Goal: Book appointment/travel/reservation

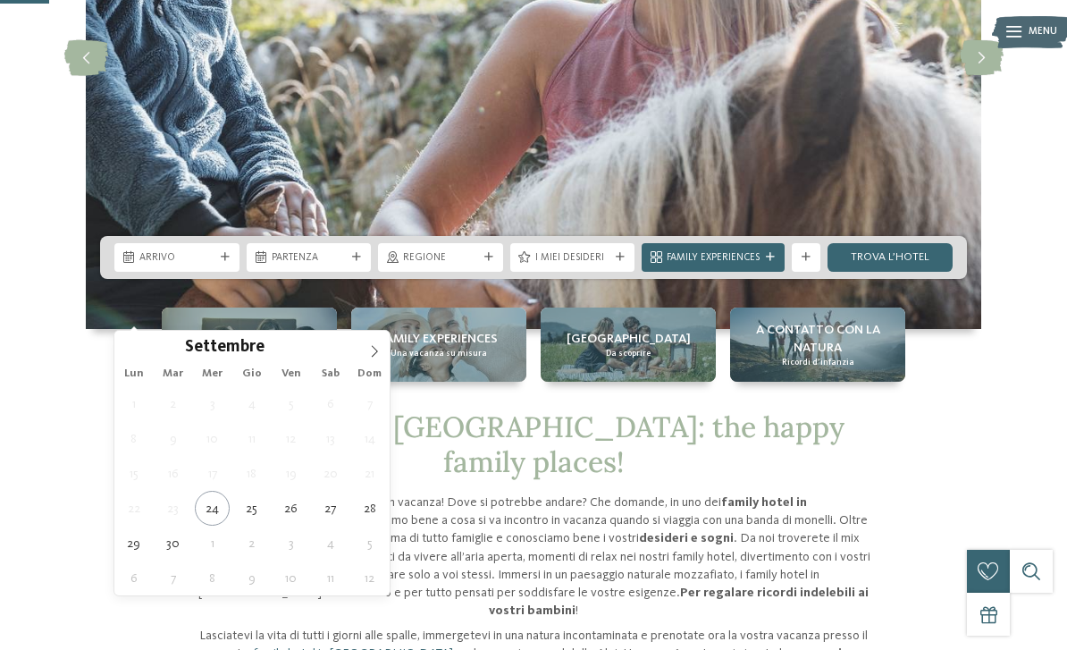
scroll to position [297, 0]
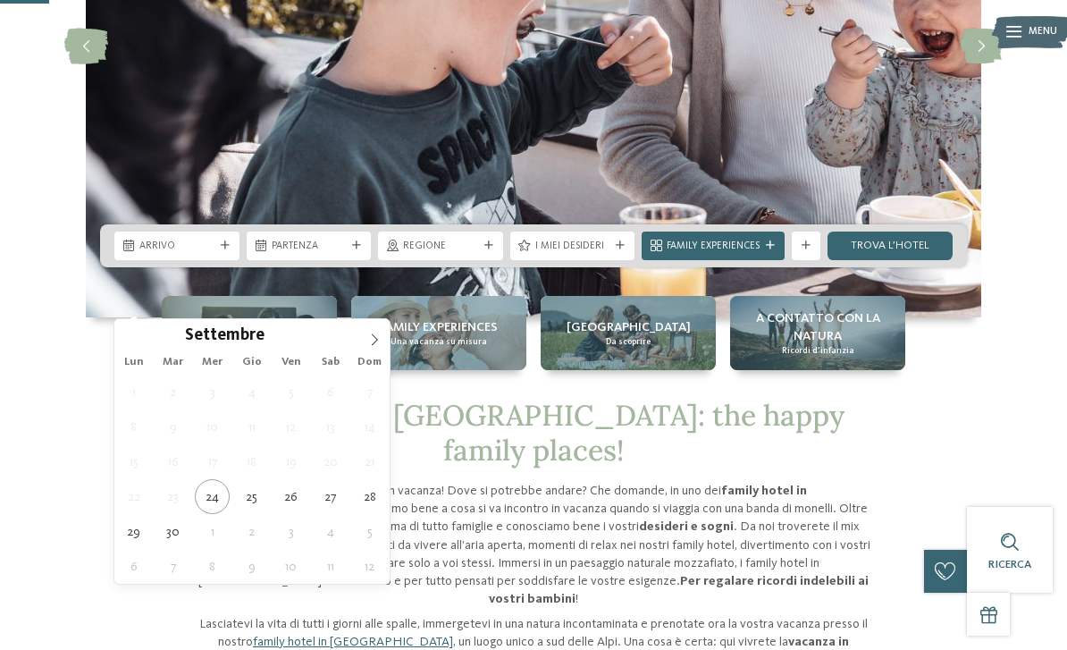
type div "[DATE]"
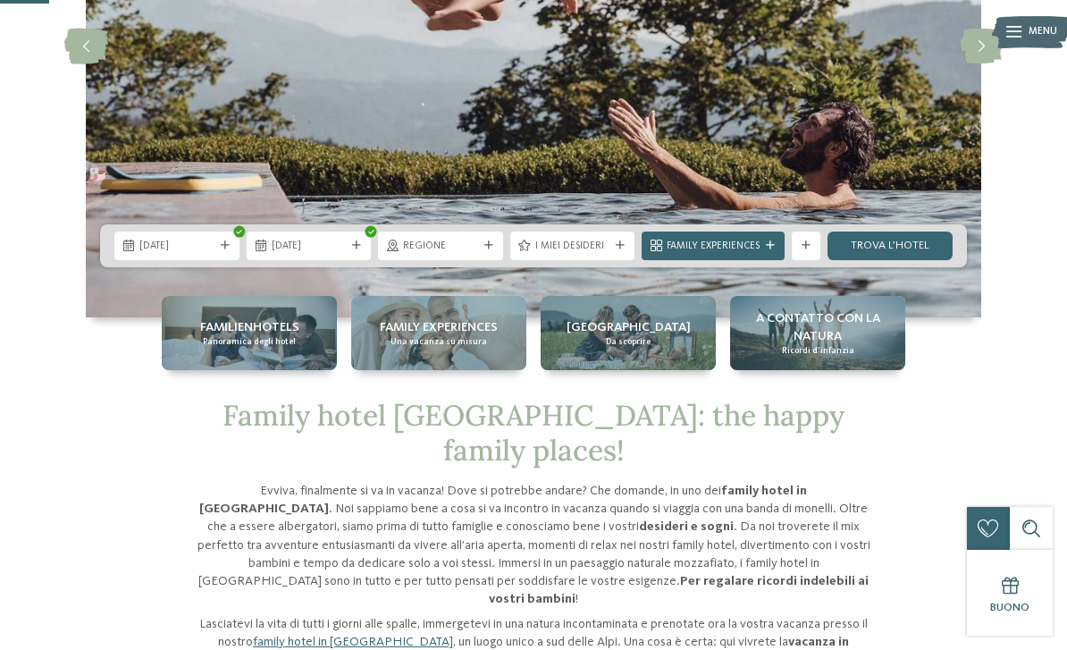
click at [1039, 194] on div "slide 3 of 5" at bounding box center [533, 46] width 1067 height 542
click at [478, 253] on div "Regione" at bounding box center [440, 245] width 82 height 15
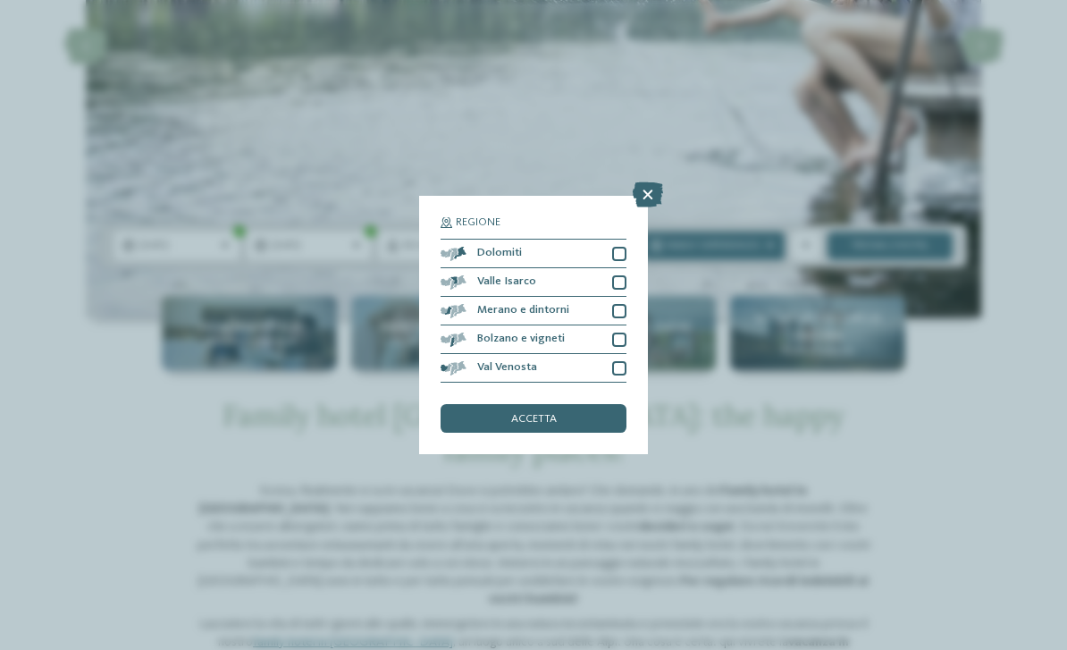
click at [657, 182] on icon at bounding box center [648, 194] width 30 height 25
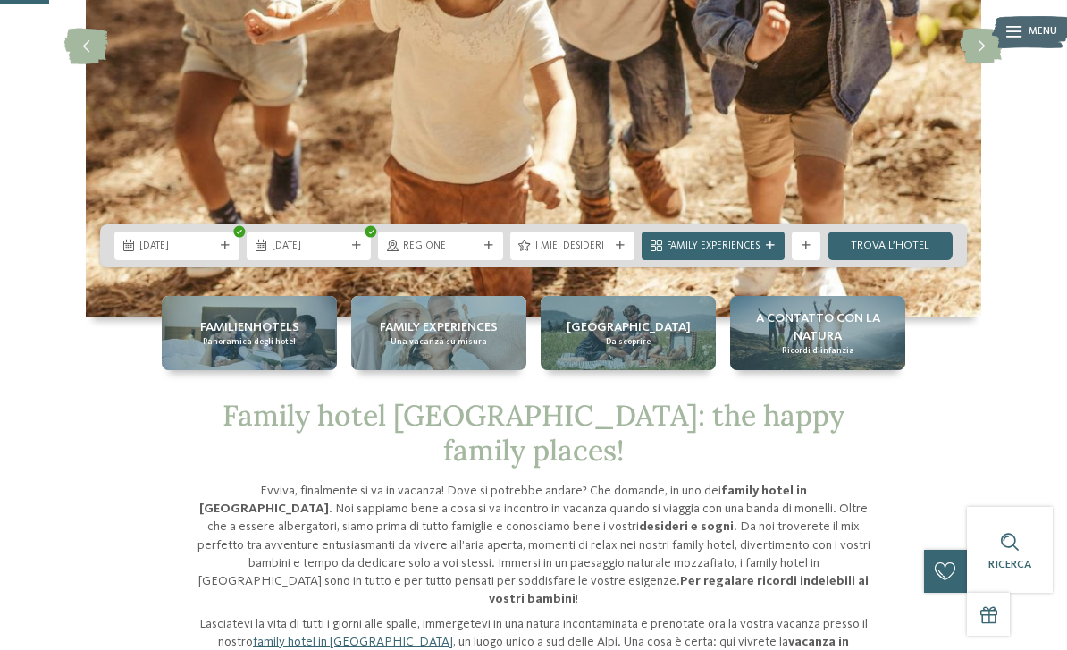
click at [617, 260] on div "I miei desideri" at bounding box center [572, 245] width 125 height 29
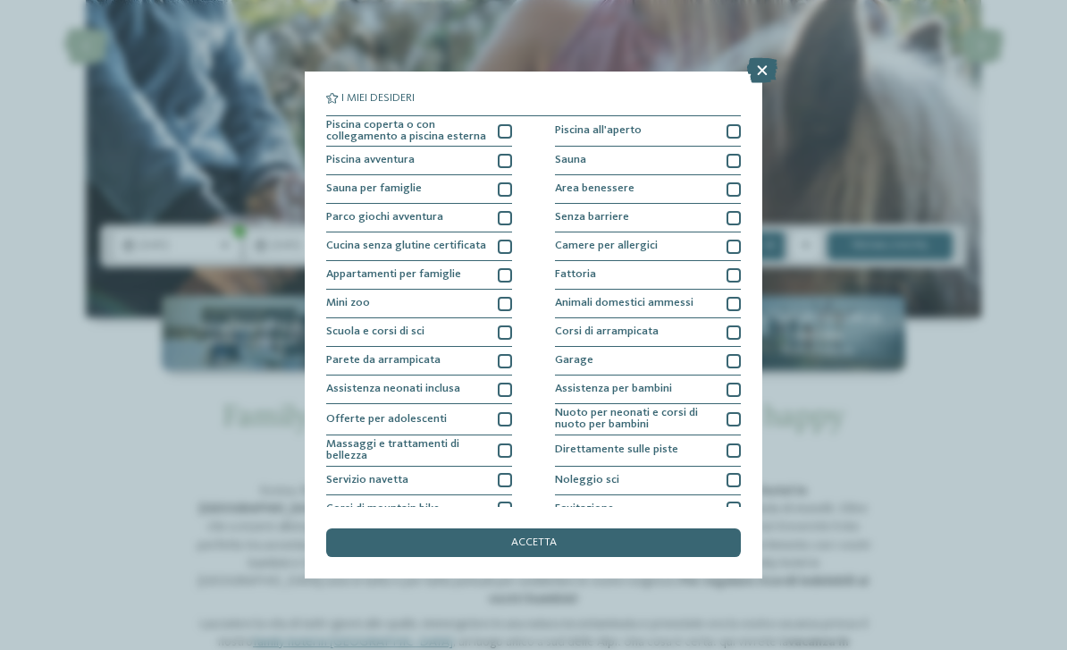
click at [505, 124] on div at bounding box center [505, 131] width 14 height 14
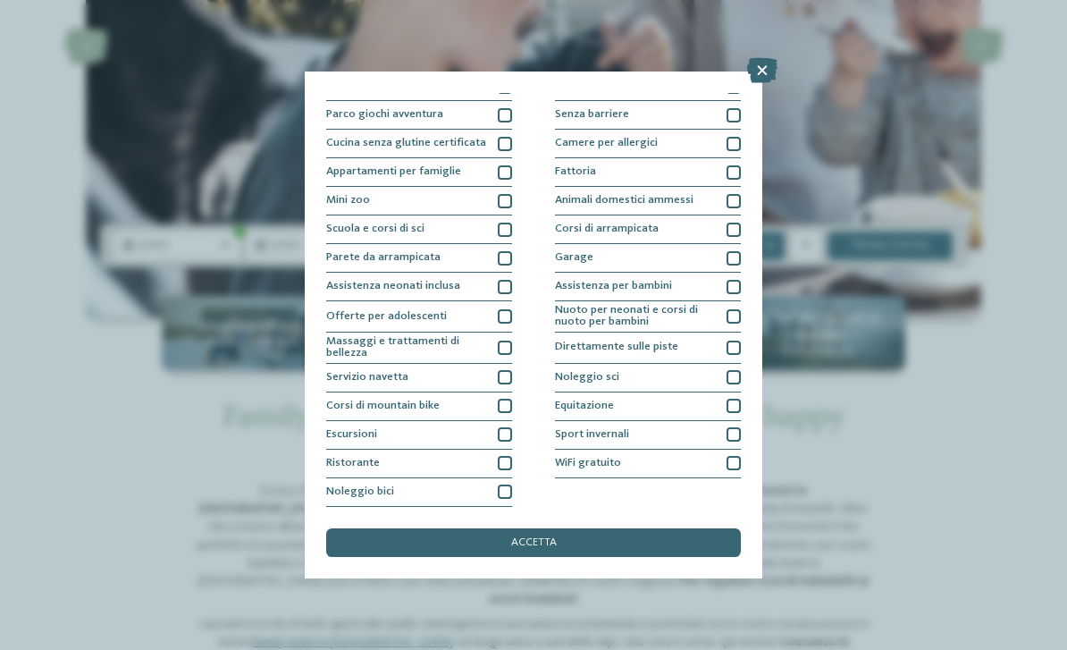
scroll to position [212, 0]
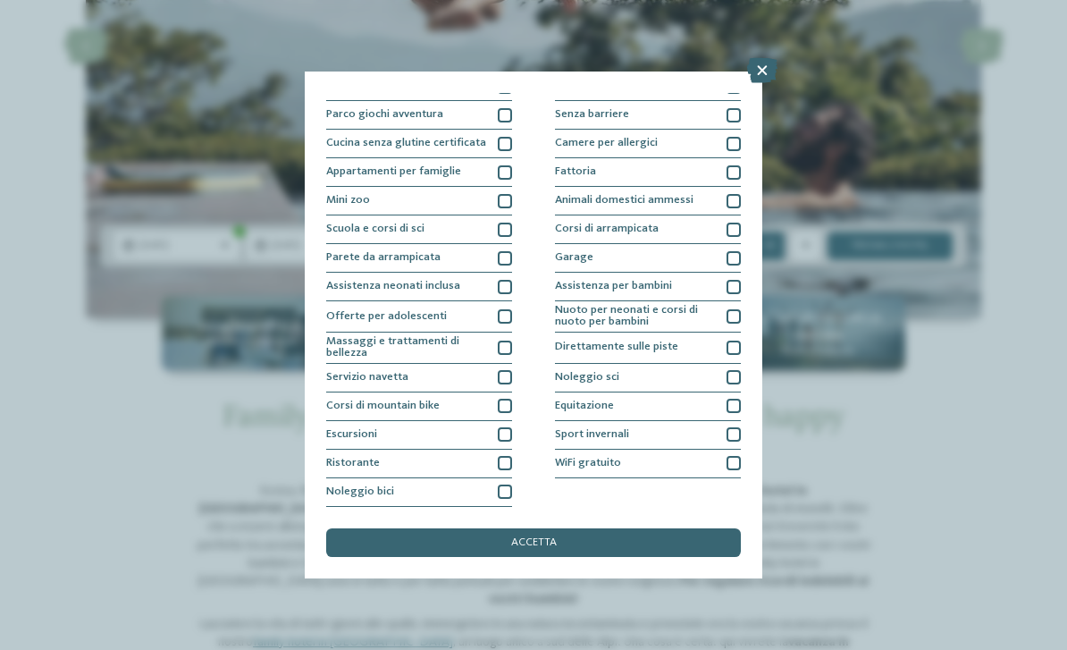
click at [738, 280] on div at bounding box center [733, 287] width 14 height 14
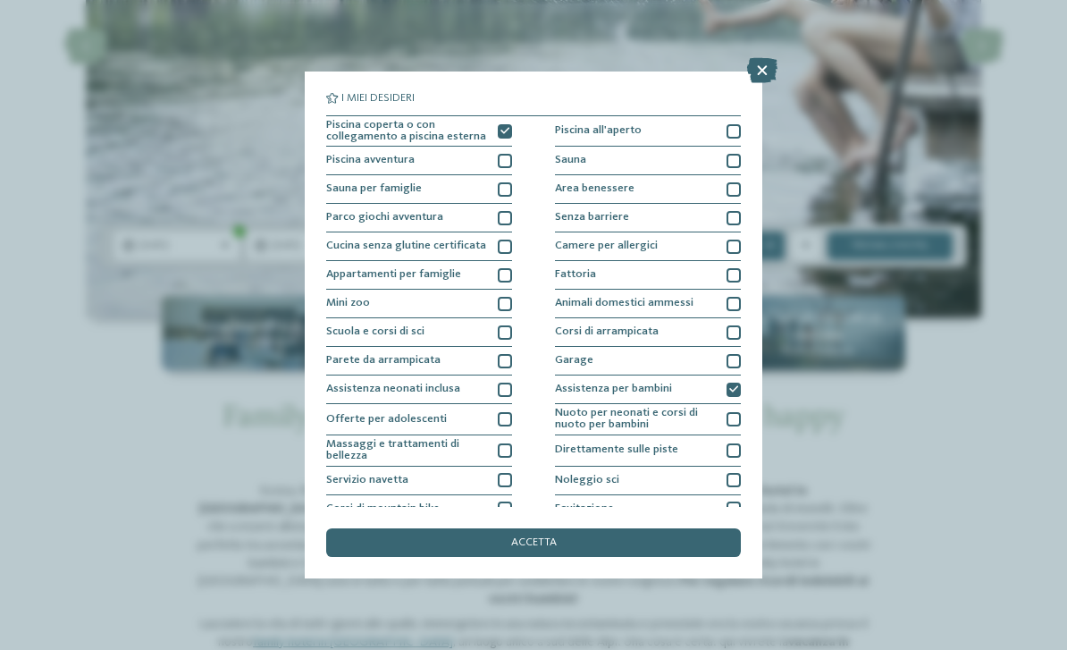
scroll to position [0, 0]
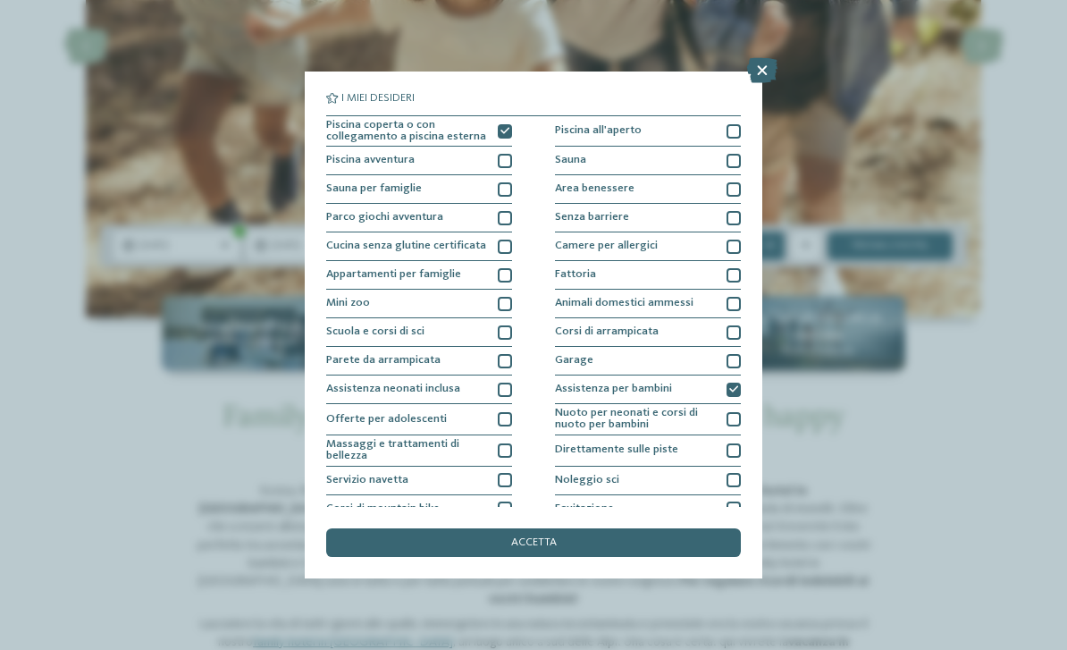
click at [586, 528] on div "accetta" at bounding box center [533, 542] width 415 height 29
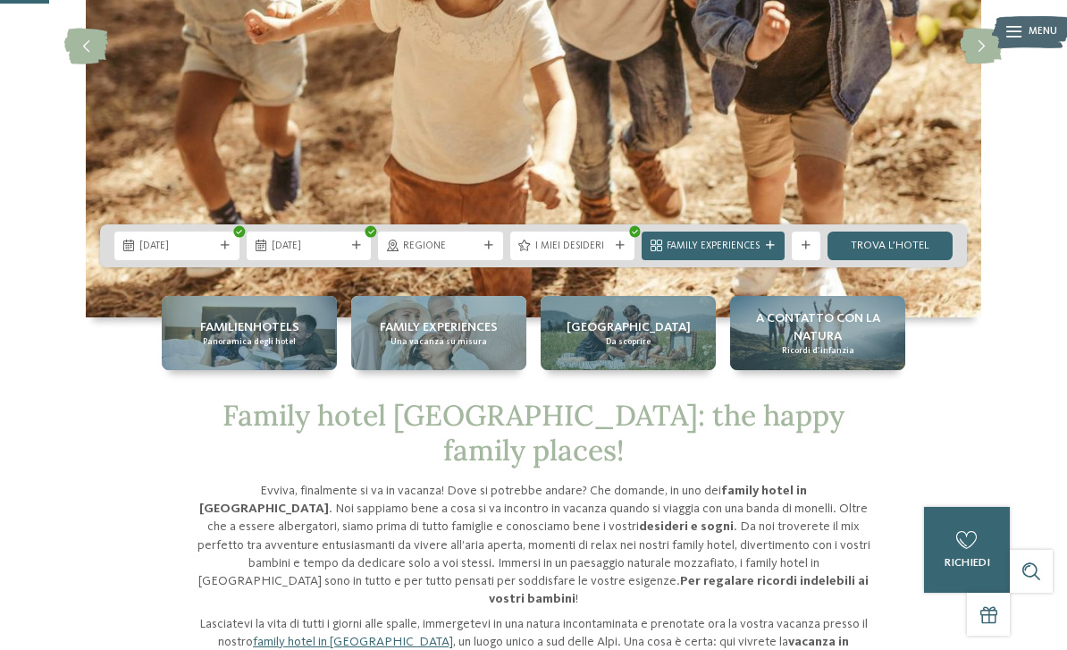
click at [911, 260] on link "trova l’hotel" at bounding box center [889, 245] width 125 height 29
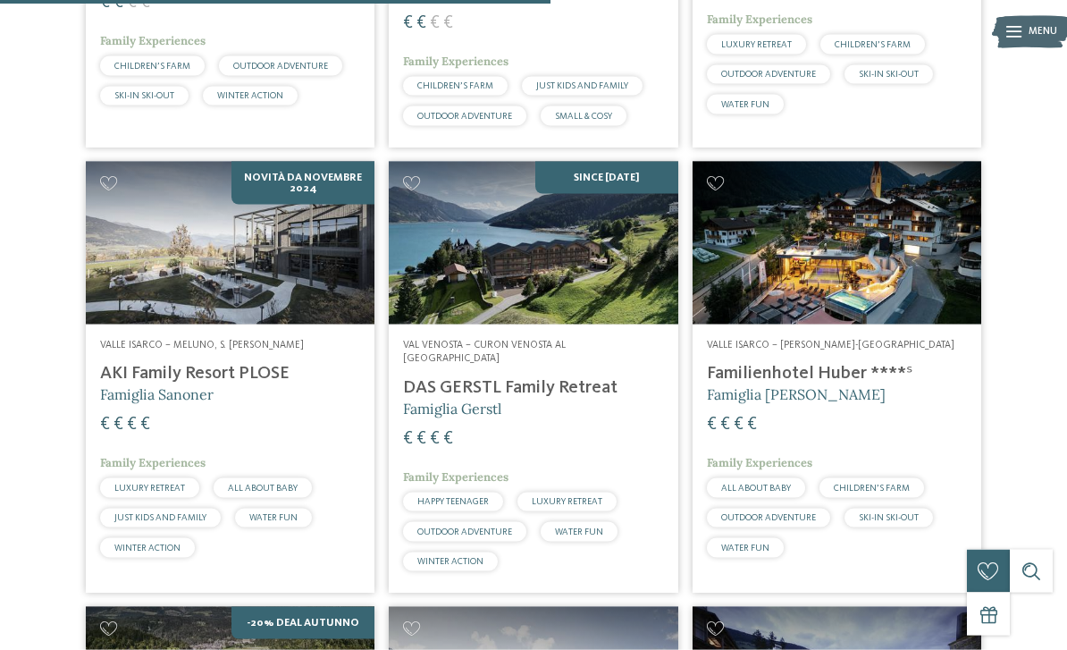
scroll to position [1668, 0]
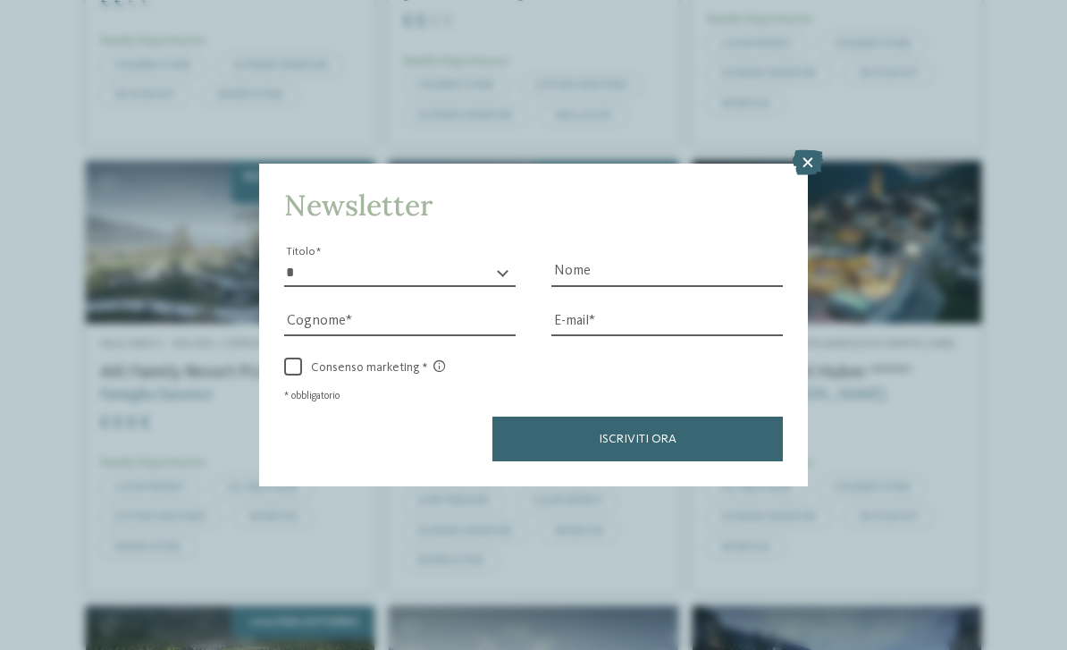
click at [798, 150] on icon at bounding box center [808, 162] width 30 height 25
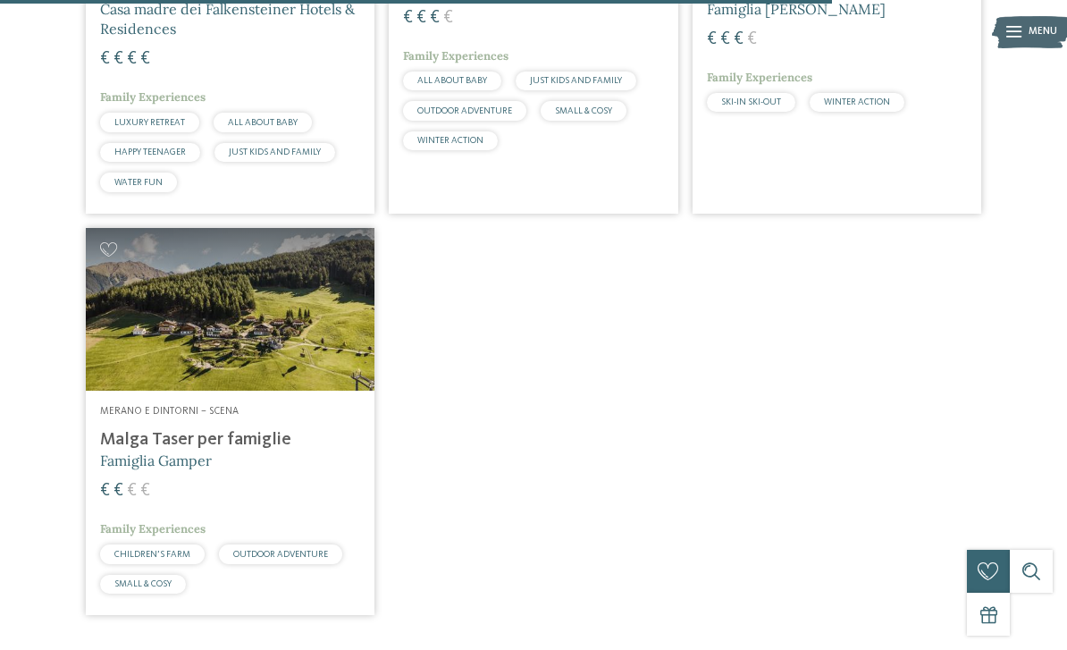
scroll to position [2522, 0]
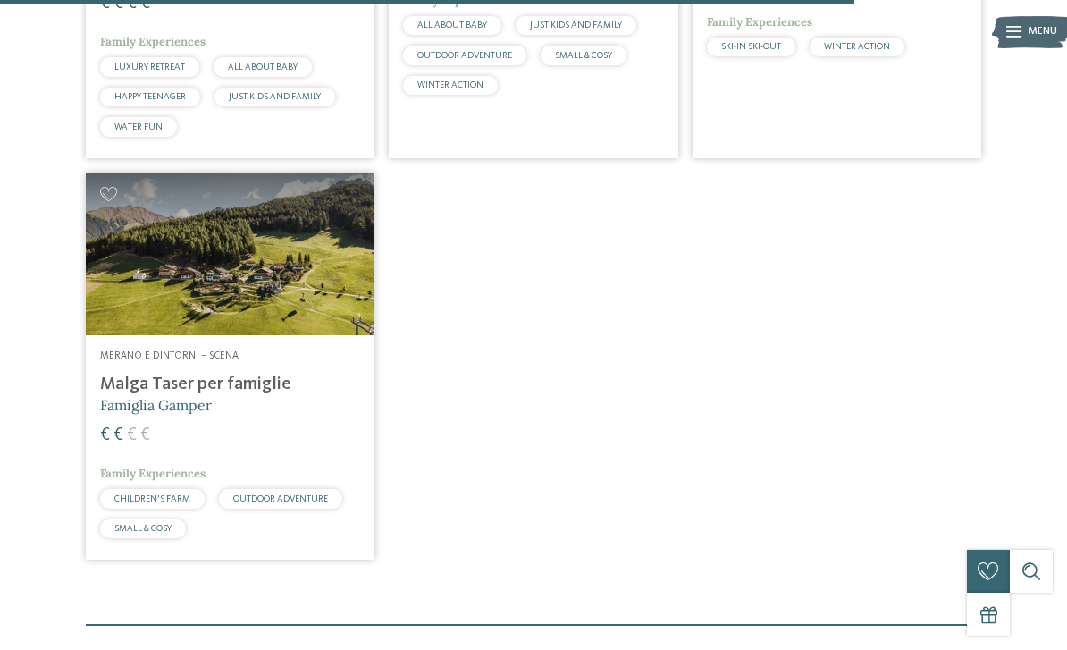
scroll to position [2551, 0]
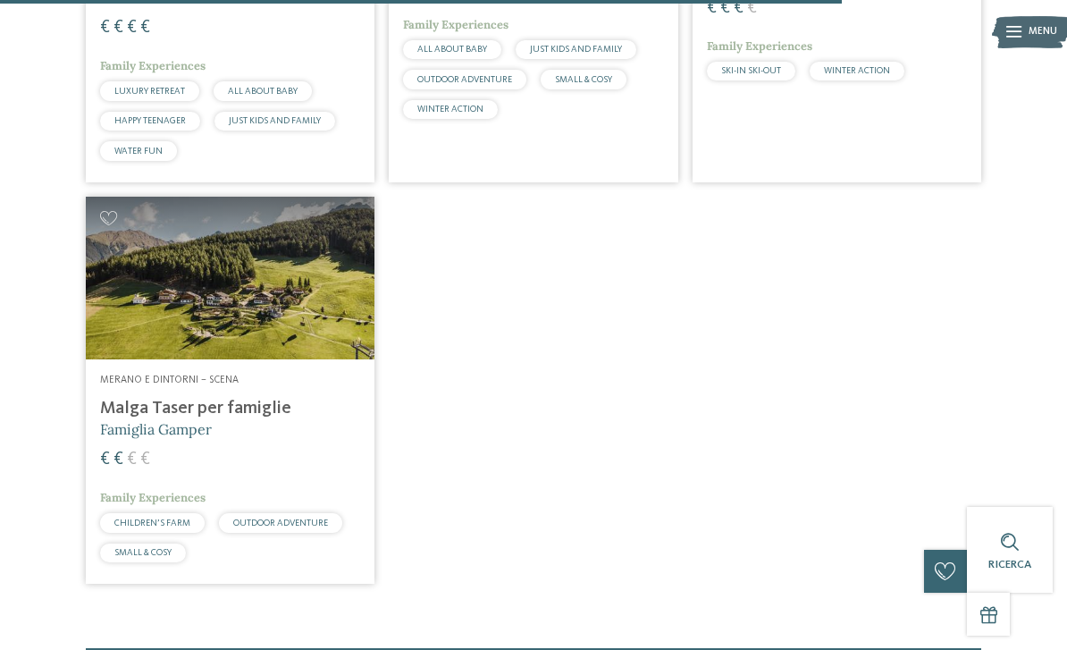
click at [138, 398] on h4 "Malga Taser per famiglie" at bounding box center [230, 408] width 260 height 21
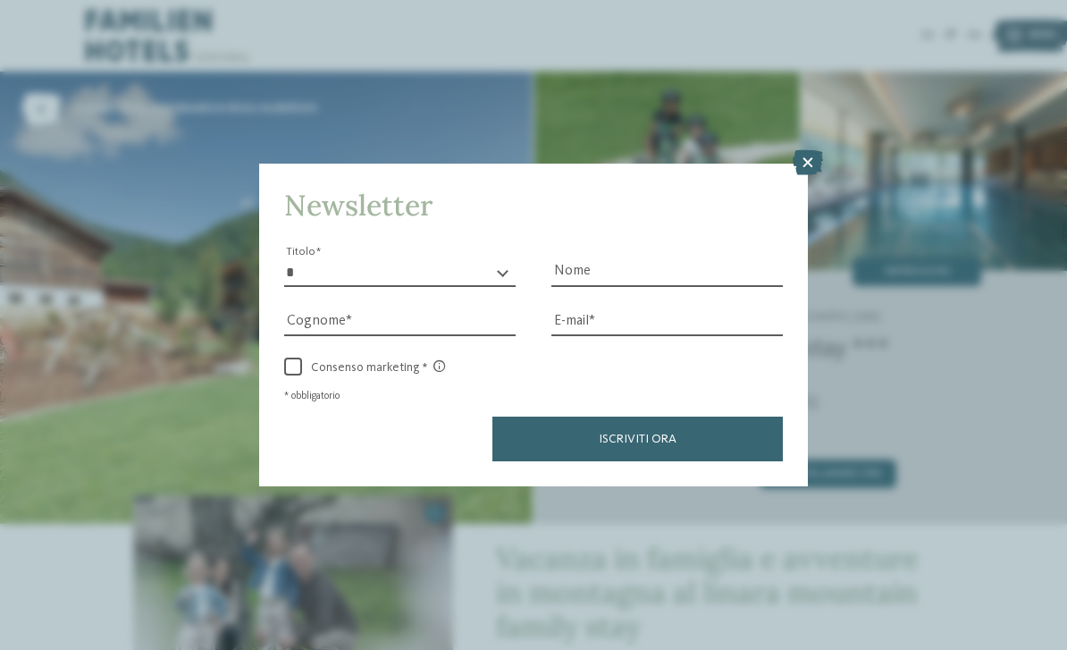
click at [798, 150] on icon at bounding box center [808, 162] width 30 height 25
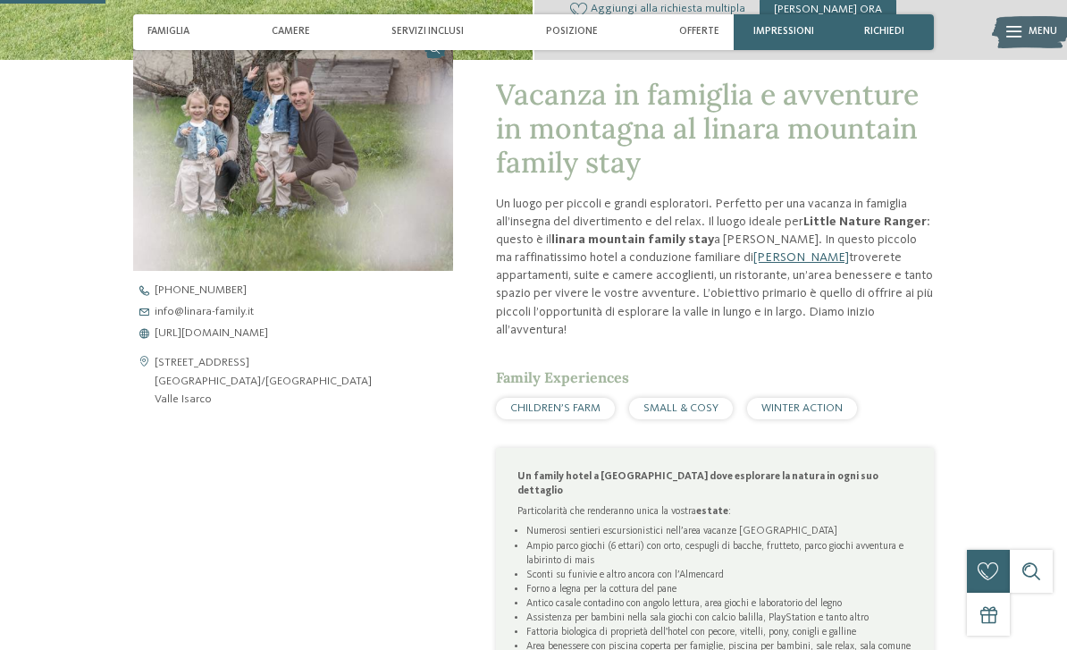
scroll to position [462, 0]
click at [183, 341] on span "https://www.linara-family.it/it" at bounding box center [211, 336] width 113 height 12
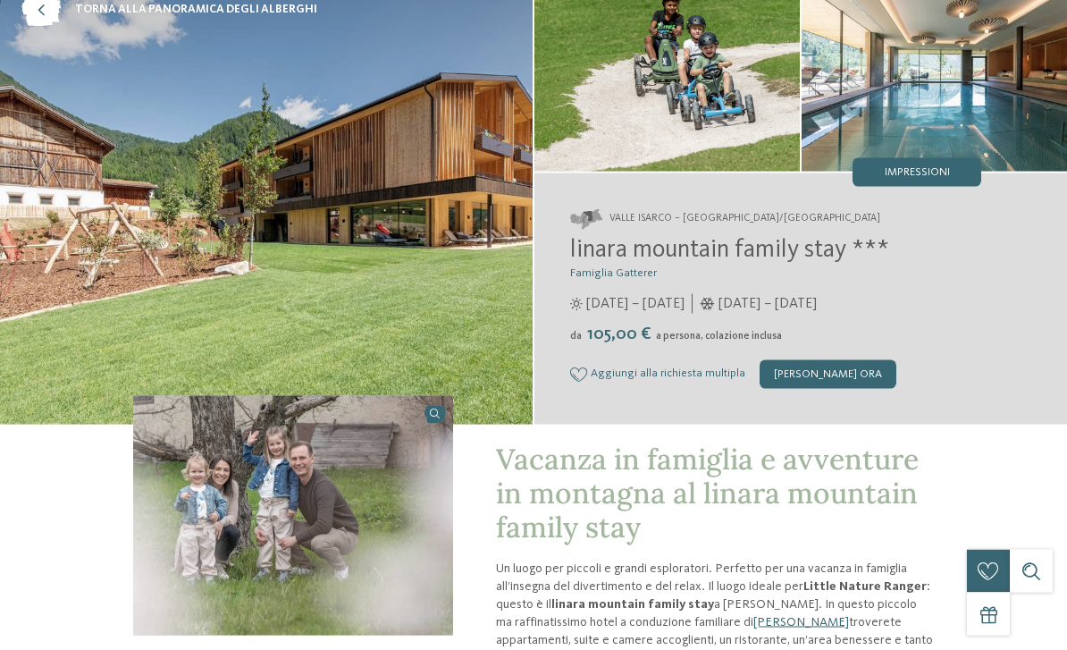
scroll to position [0, 0]
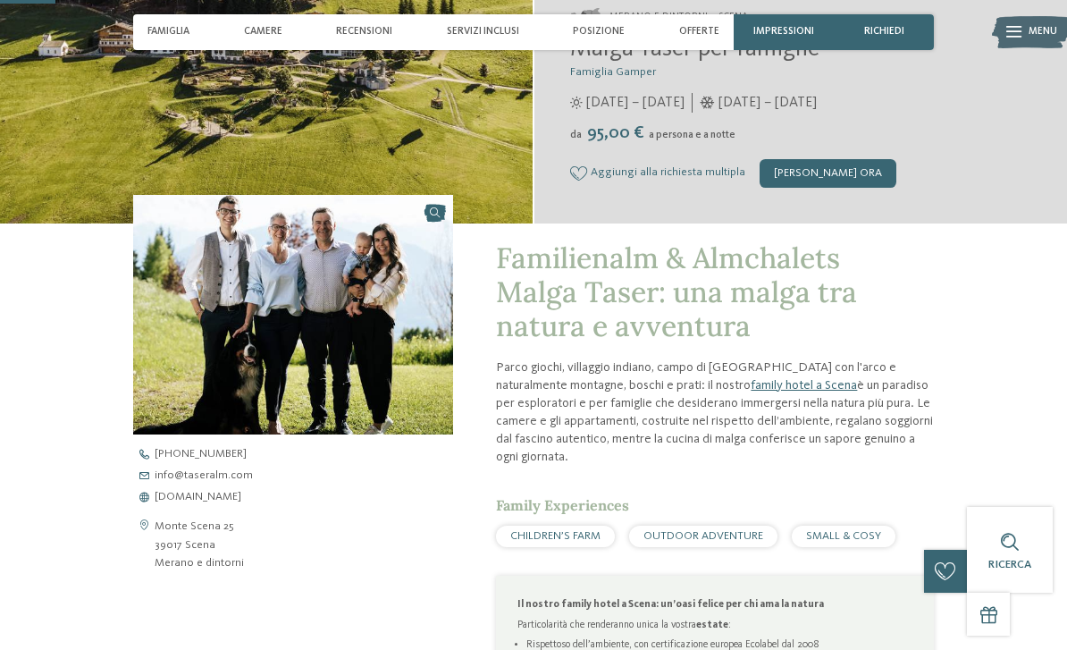
scroll to position [302, 0]
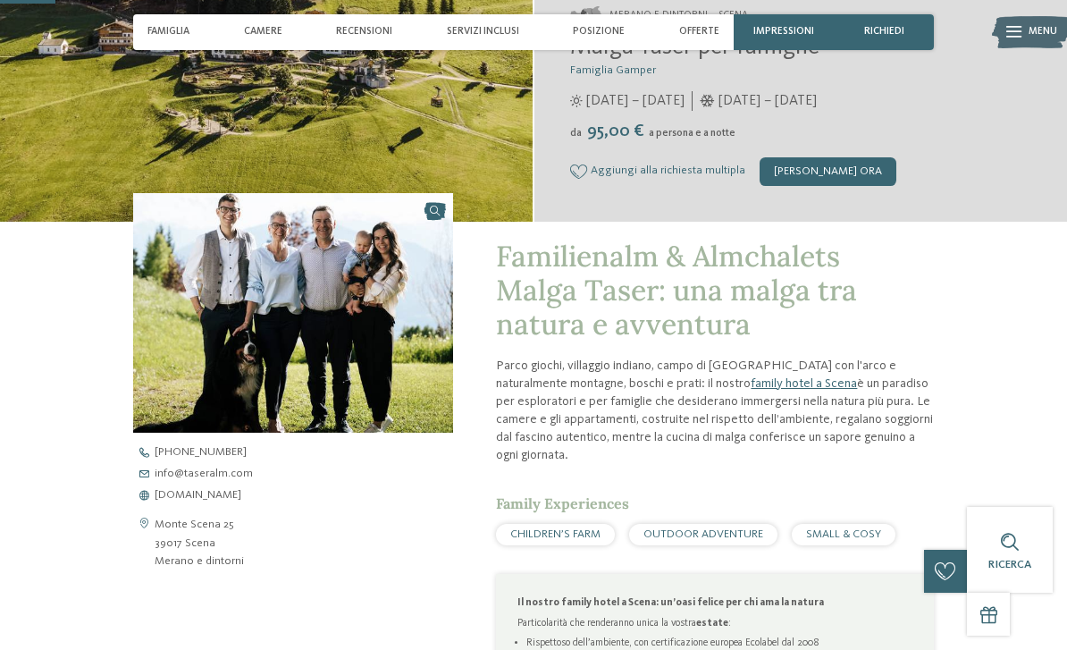
click at [170, 500] on span "www.taseralm.com" at bounding box center [198, 496] width 87 height 12
